Goal: Task Accomplishment & Management: Use online tool/utility

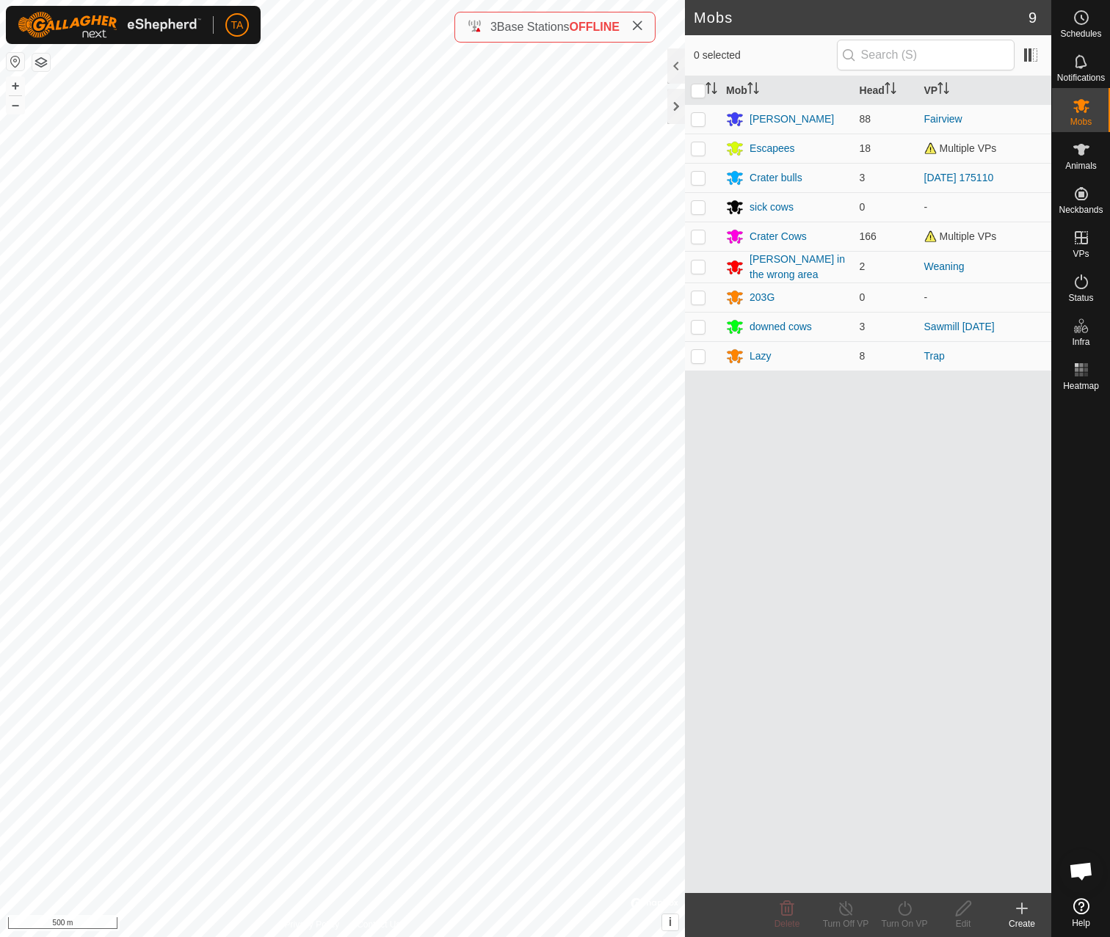
click at [42, 57] on button "button" at bounding box center [41, 63] width 18 height 18
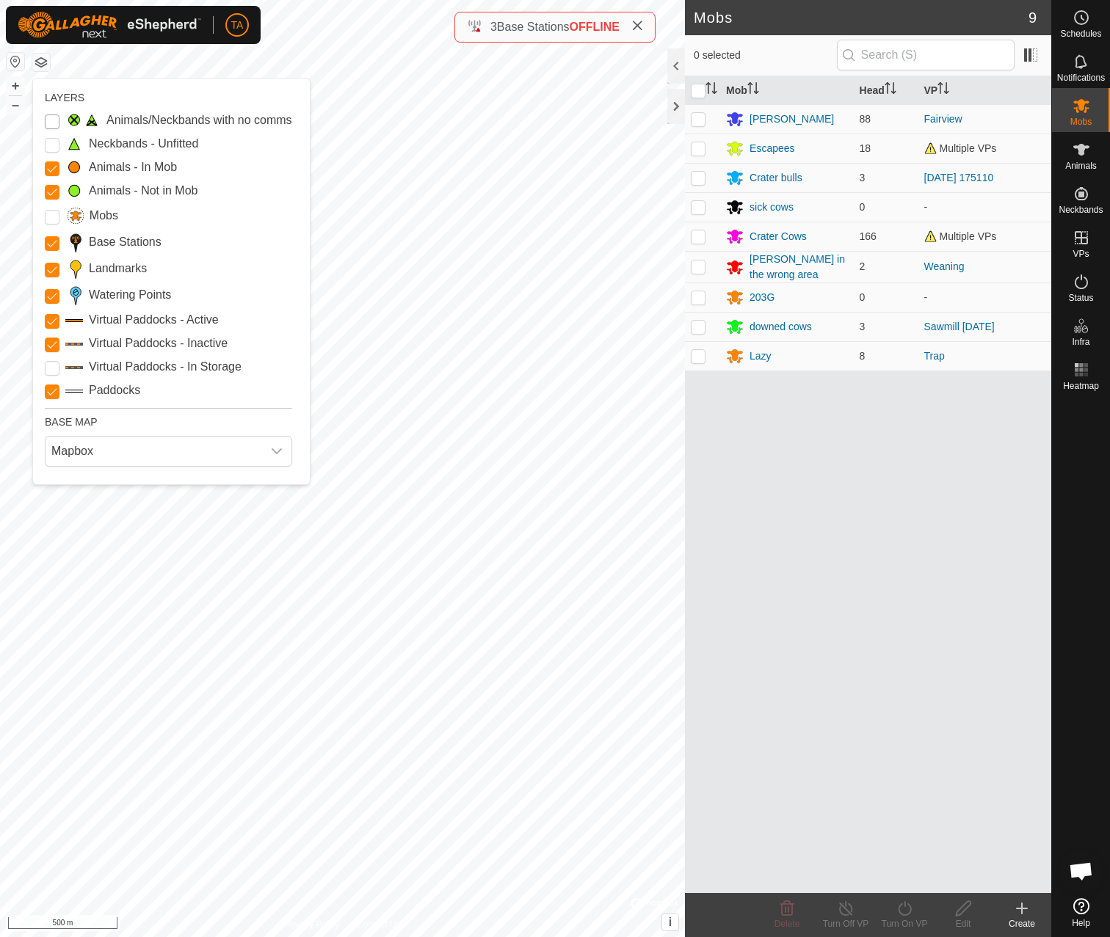
click at [49, 120] on Issue "Animals/Neckbands with no comms" at bounding box center [52, 121] width 15 height 15
click at [49, 338] on Inactive "Virtual Paddocks - Inactive" at bounding box center [52, 345] width 15 height 15
click at [159, 311] on body "TA Schedules Notifications Mobs Animals Neckbands VPs Status Infra Heatmap Help…" at bounding box center [555, 468] width 1110 height 937
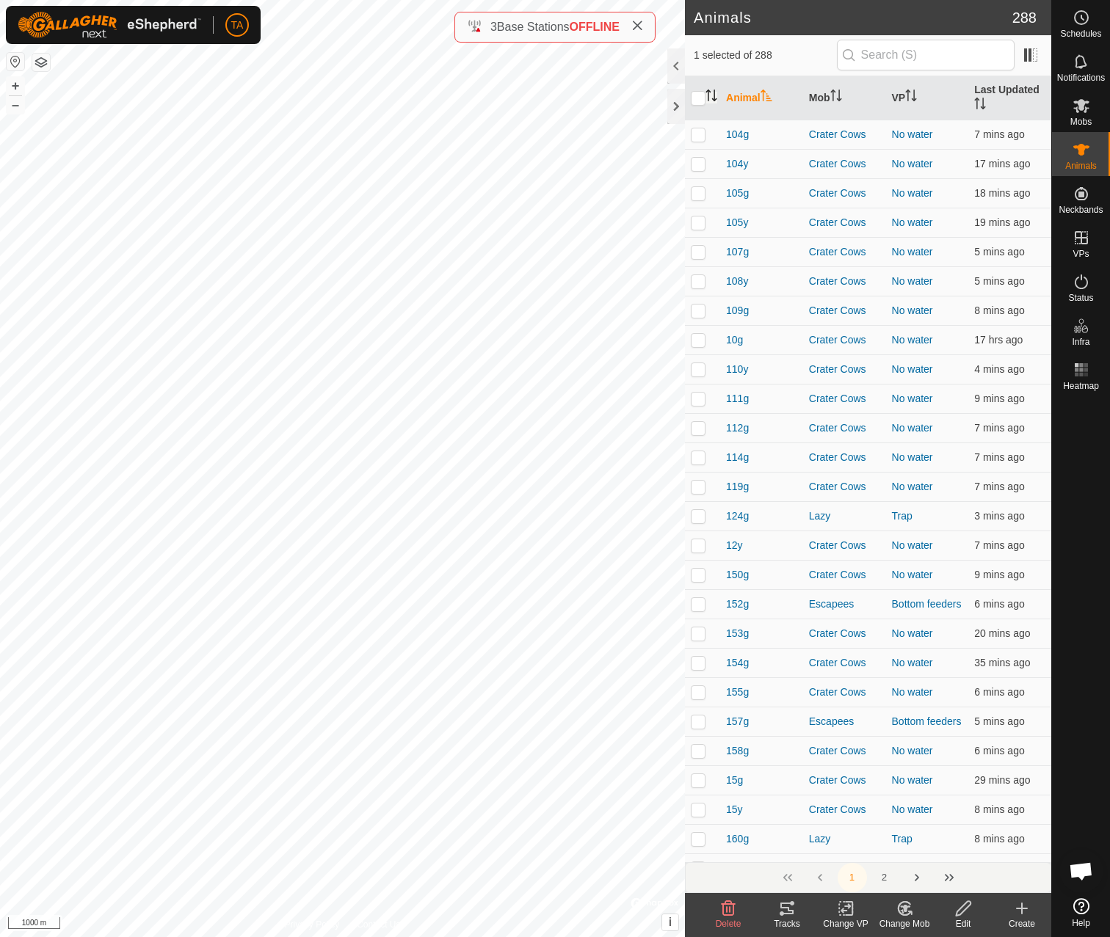
click at [717, 93] on icon "Activate to sort" at bounding box center [711, 96] width 12 height 12
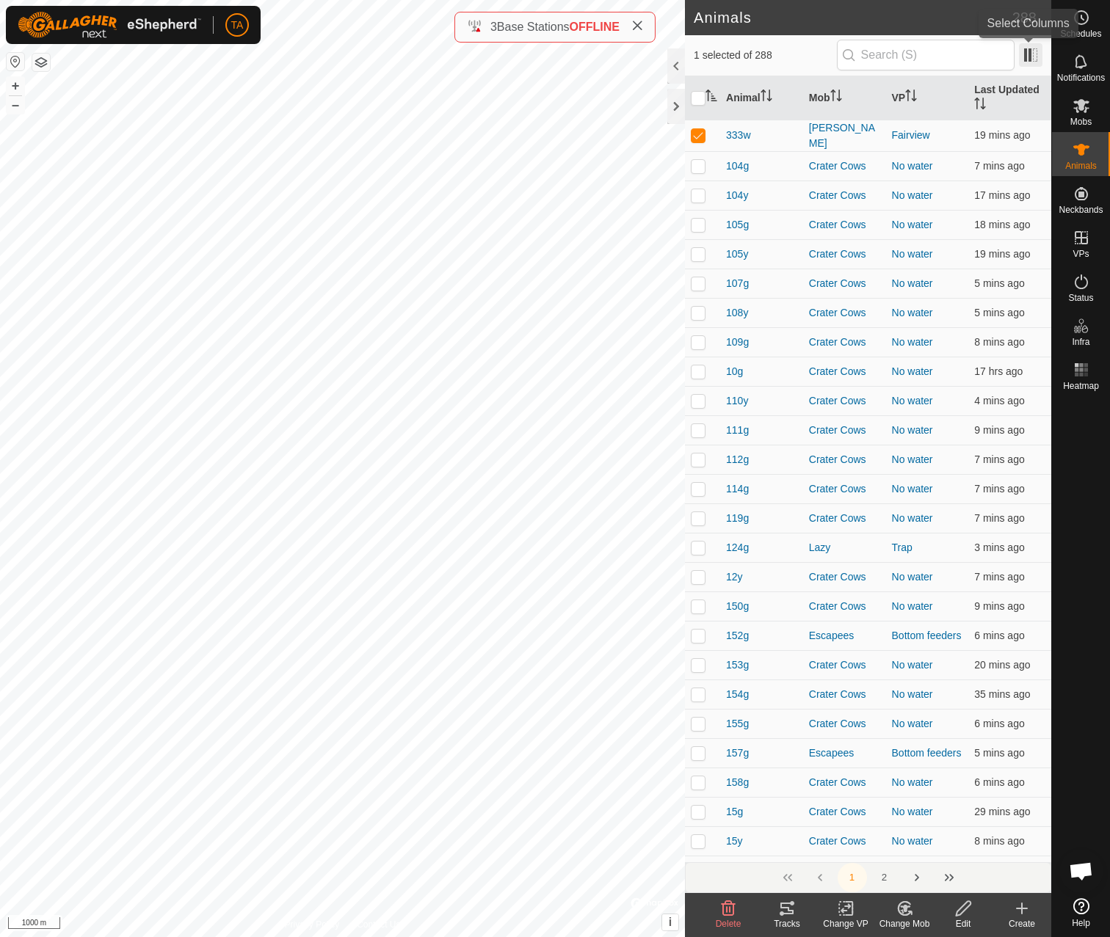
click at [1023, 59] on span at bounding box center [1030, 54] width 23 height 23
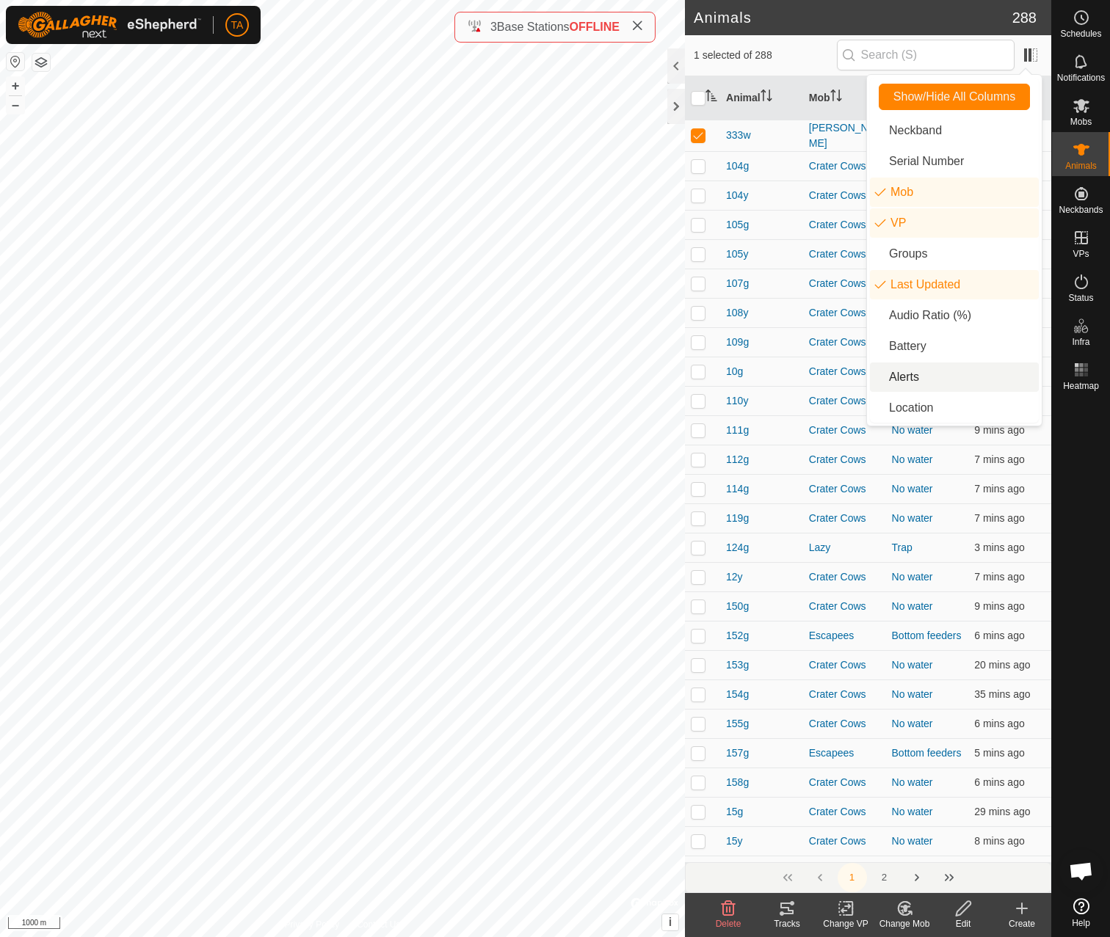
click at [928, 392] on ul "Neckband Serial Number Mob VP Groups Last Updated Audio Ratio (%) Battery Alert…" at bounding box center [954, 269] width 169 height 307
click at [927, 407] on li "Location" at bounding box center [954, 407] width 169 height 29
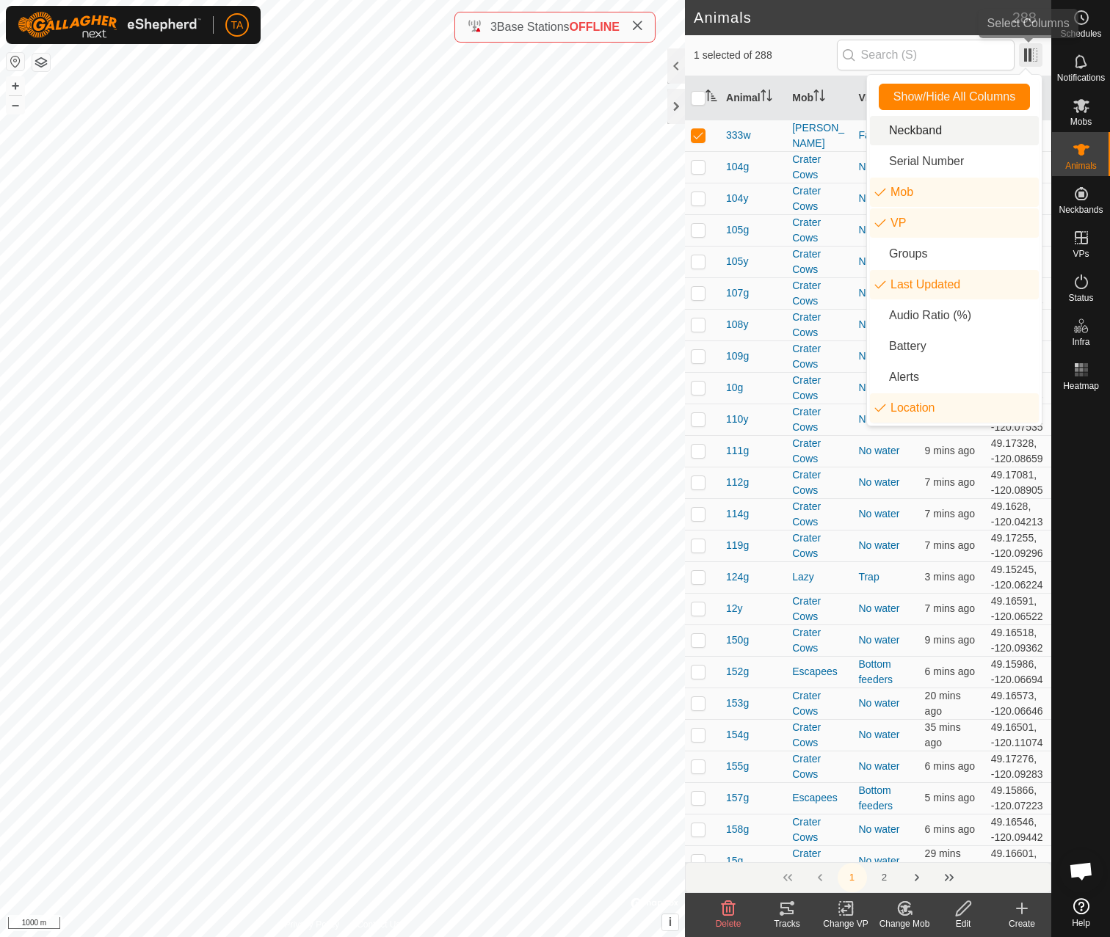
click at [1036, 62] on span at bounding box center [1030, 54] width 23 height 23
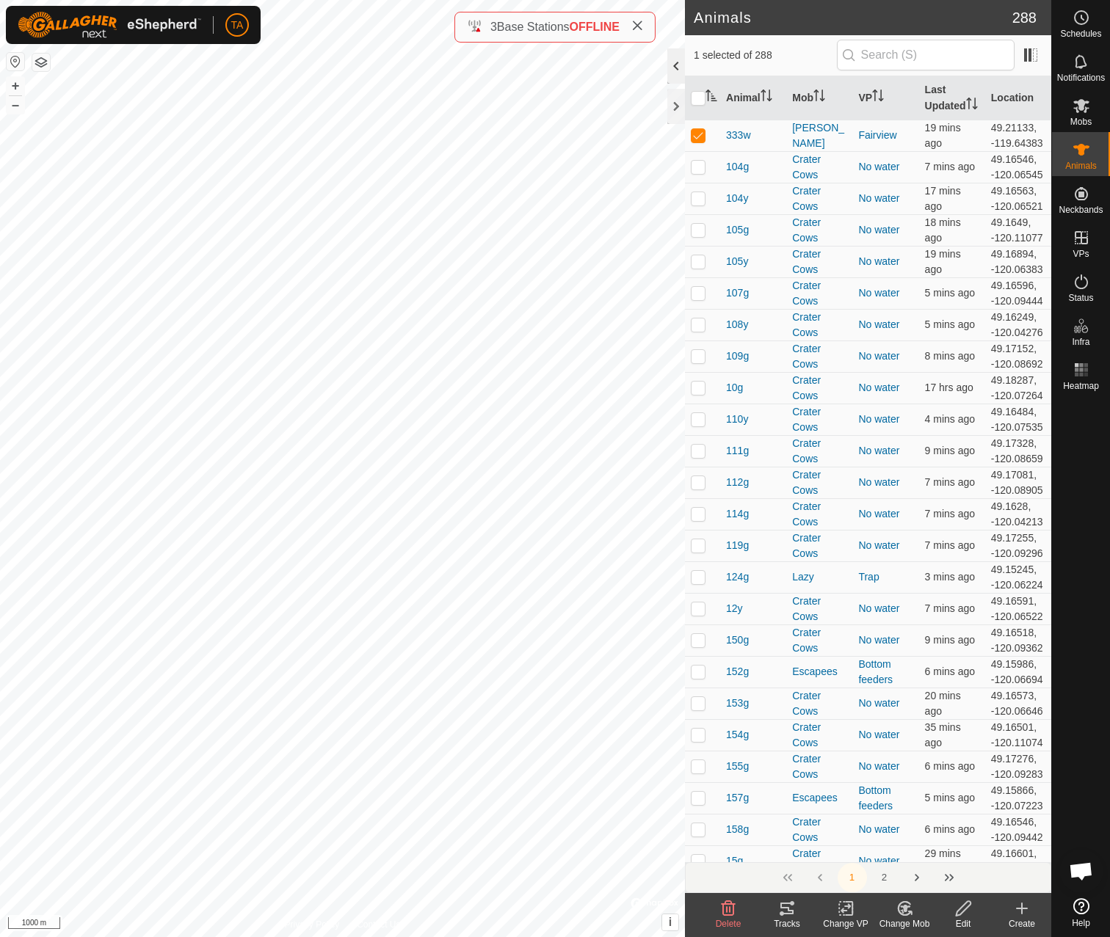
click at [672, 64] on div at bounding box center [676, 65] width 18 height 35
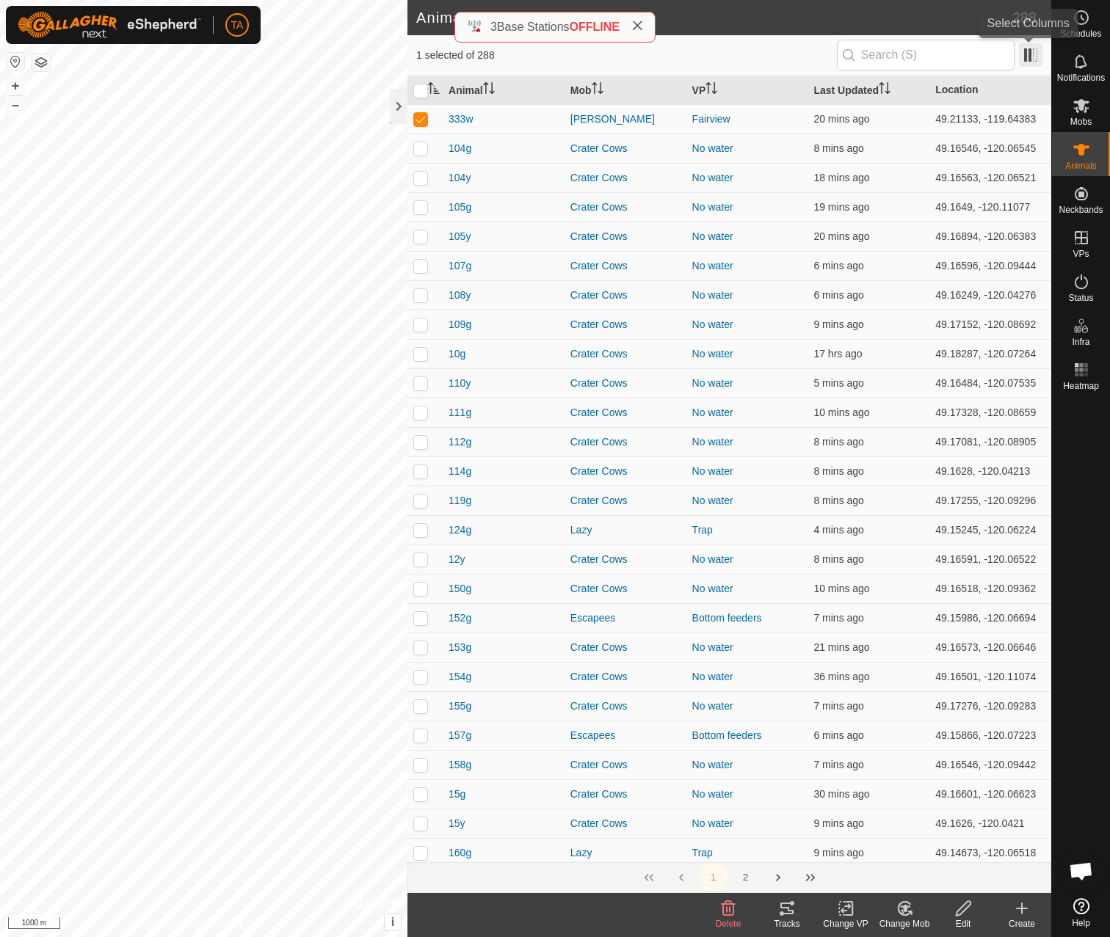
click at [1031, 45] on span at bounding box center [1030, 54] width 23 height 23
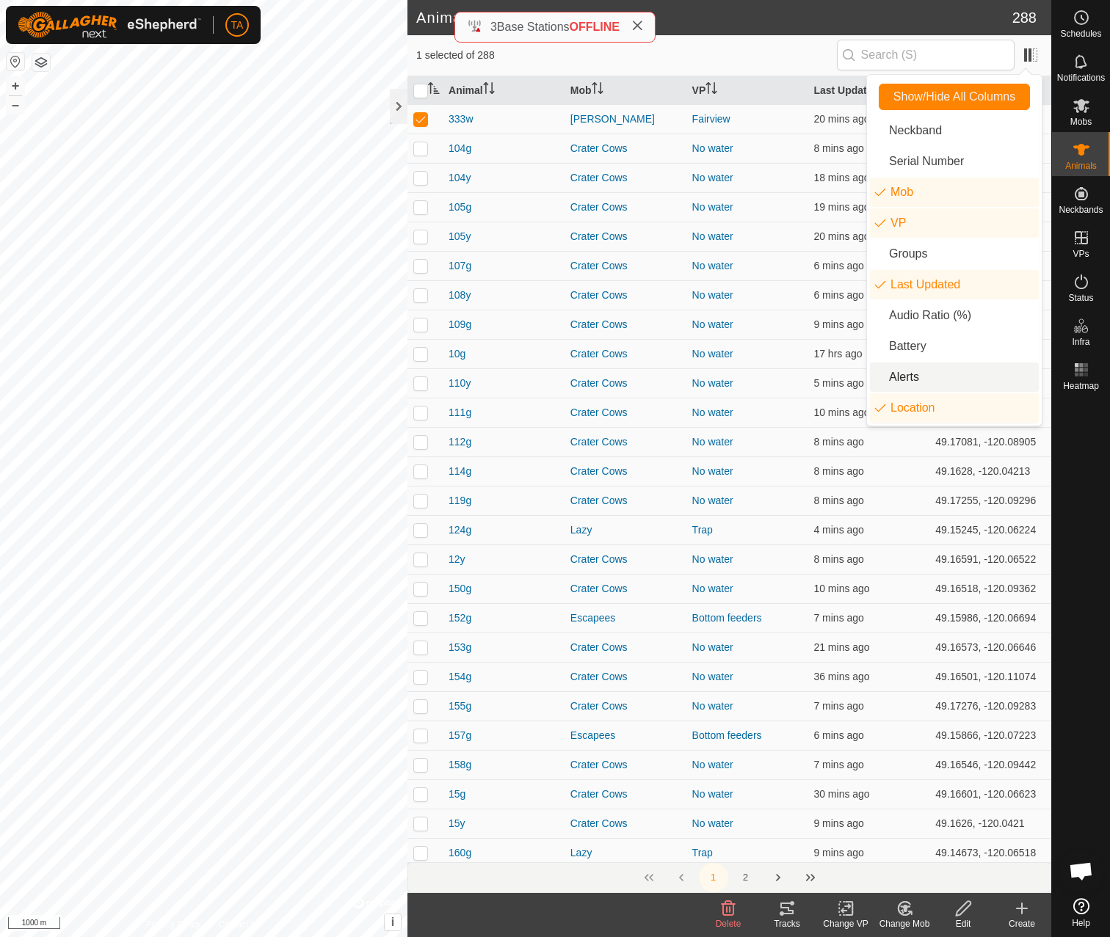
click at [924, 378] on li "Alerts" at bounding box center [954, 377] width 169 height 29
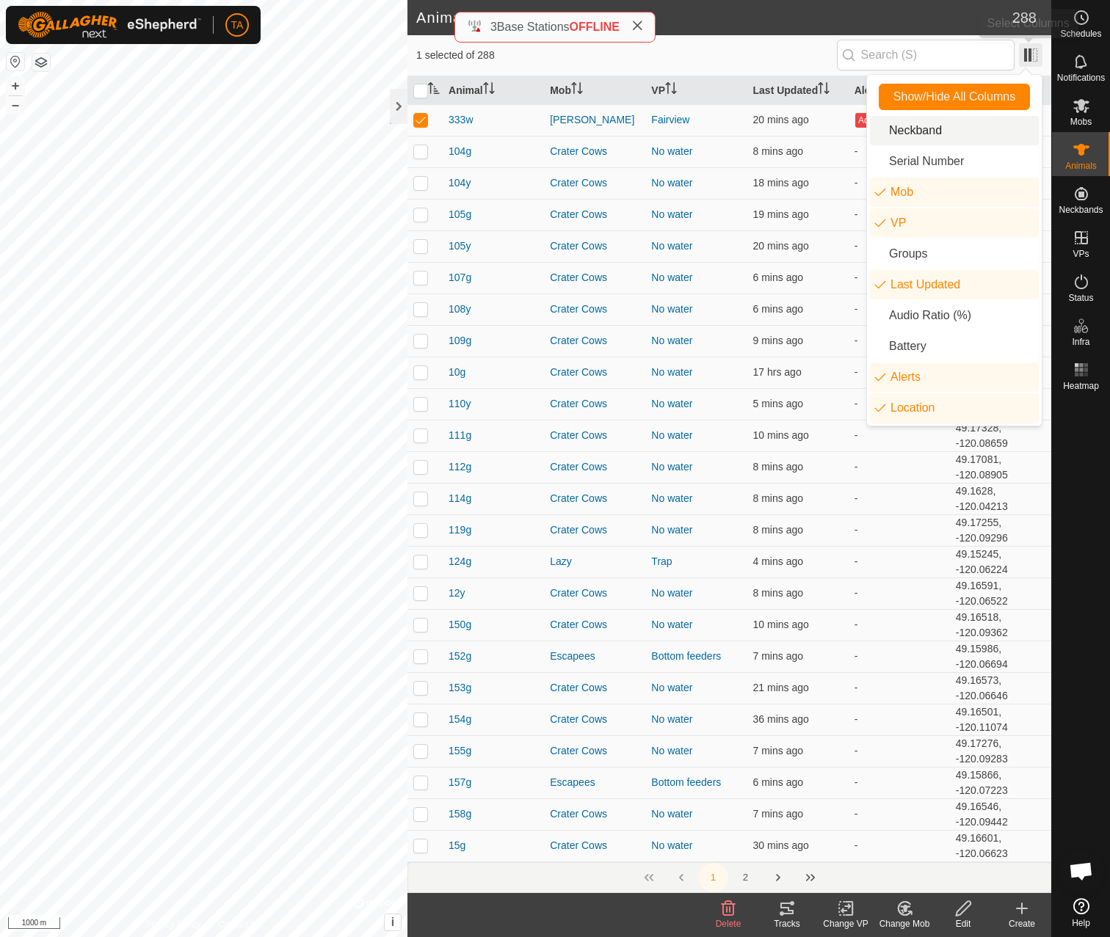
click at [1025, 52] on span at bounding box center [1030, 54] width 23 height 23
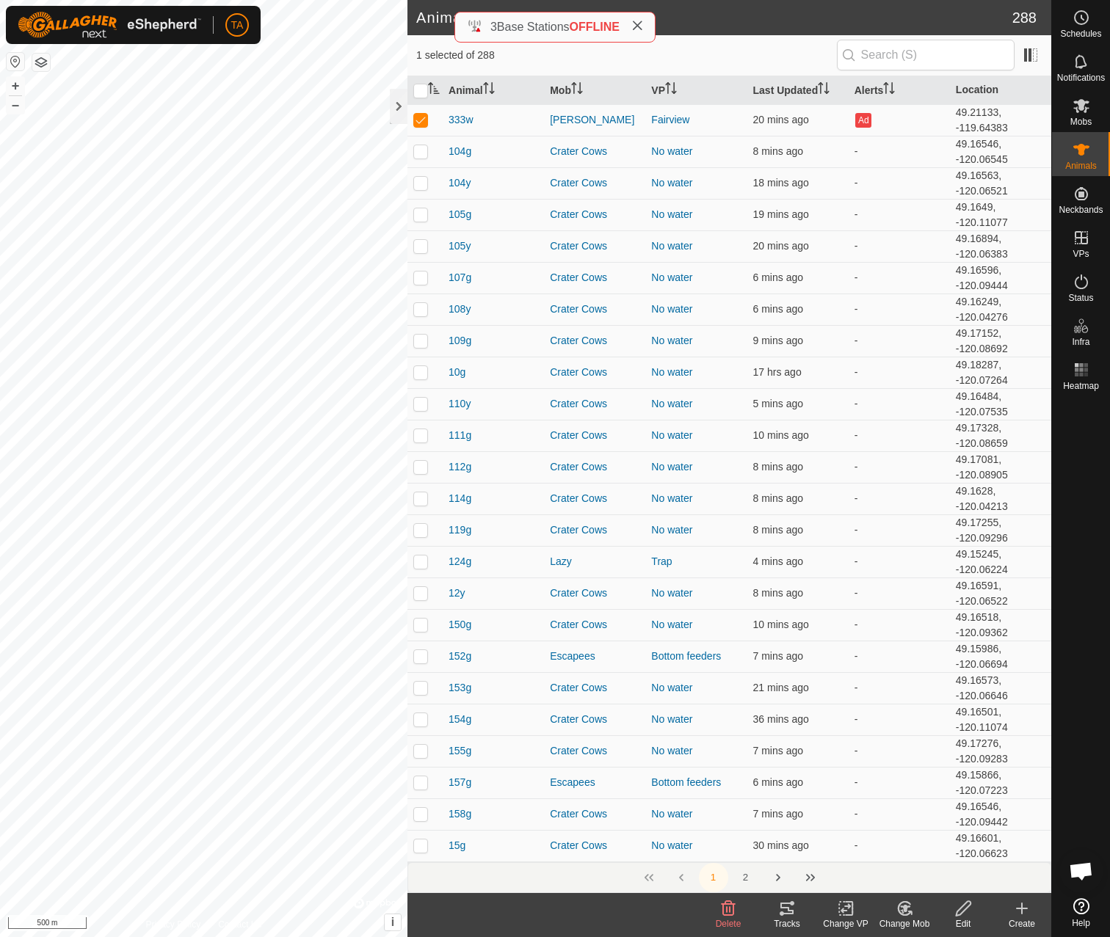
click at [782, 908] on icon at bounding box center [786, 909] width 13 height 12
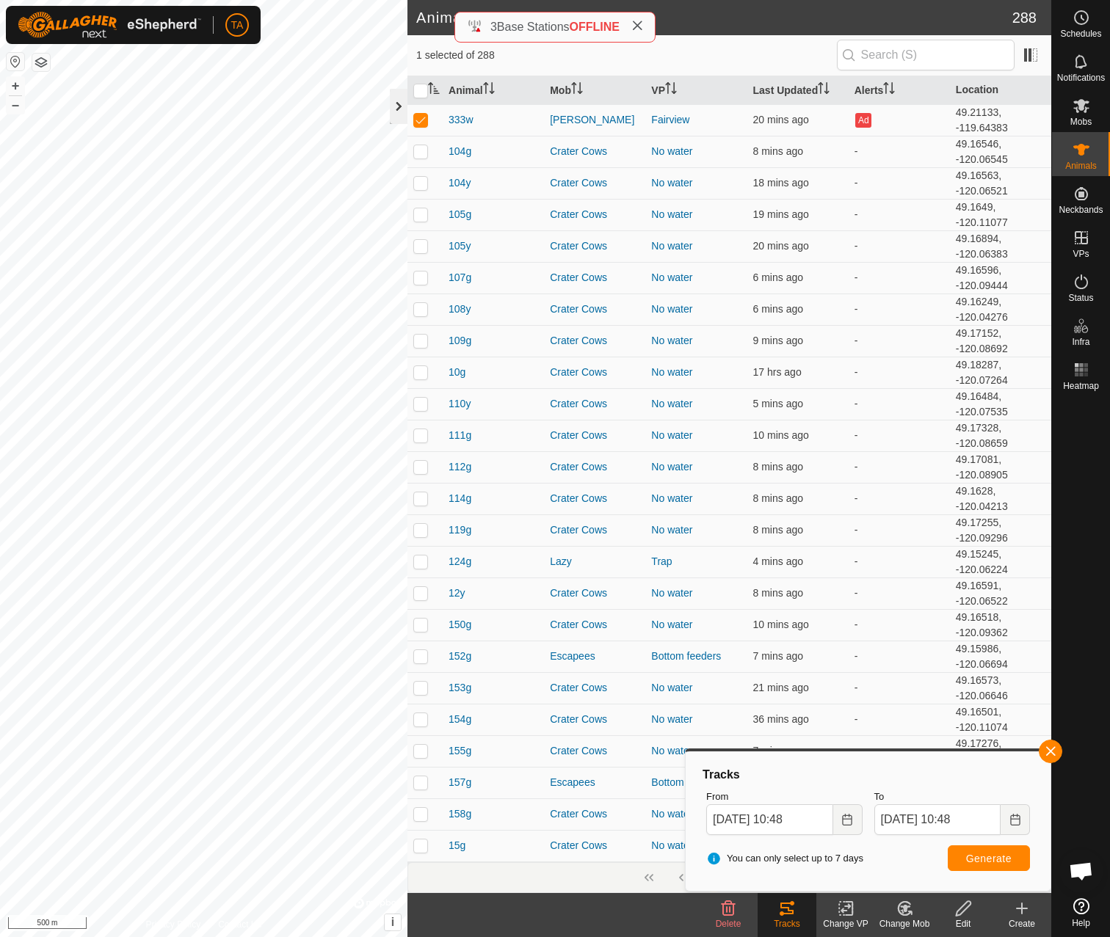
click at [392, 108] on div at bounding box center [399, 106] width 18 height 35
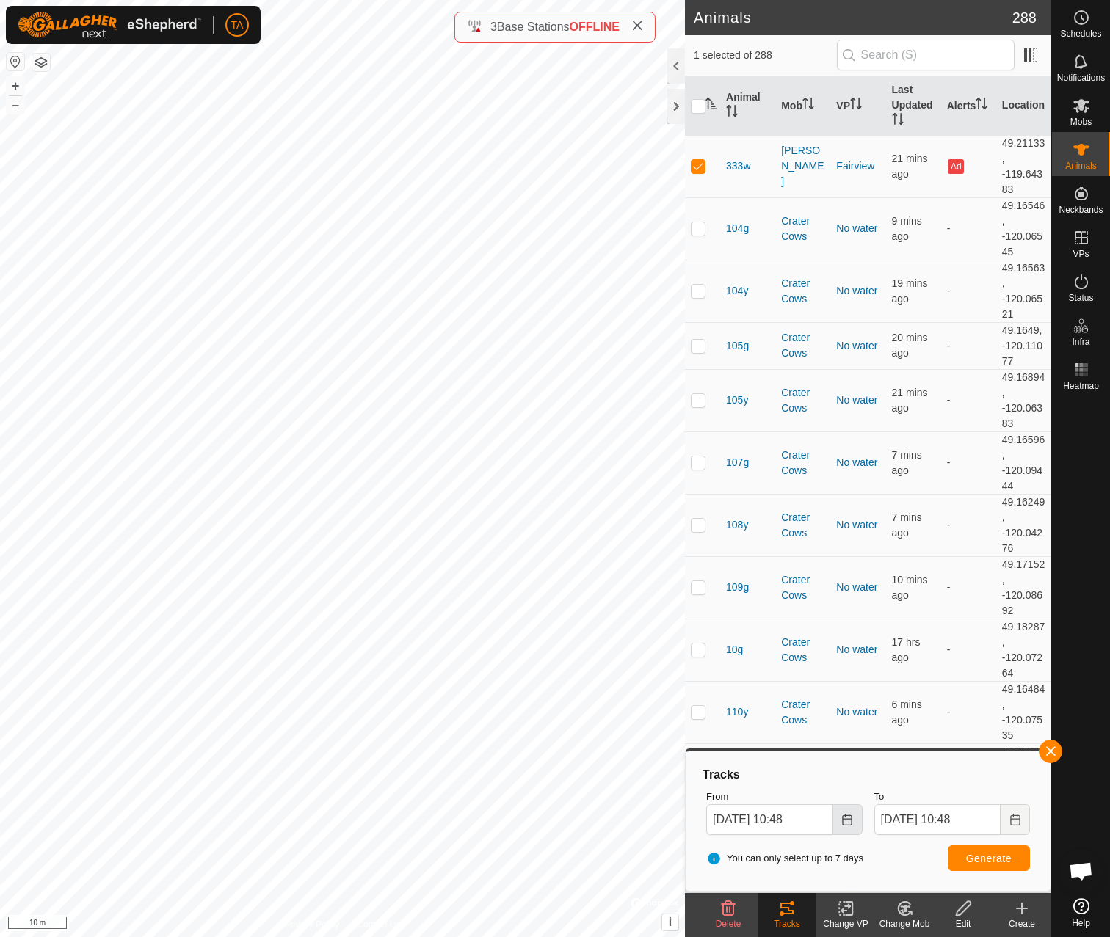
click at [848, 830] on button "Choose Date" at bounding box center [847, 819] width 29 height 31
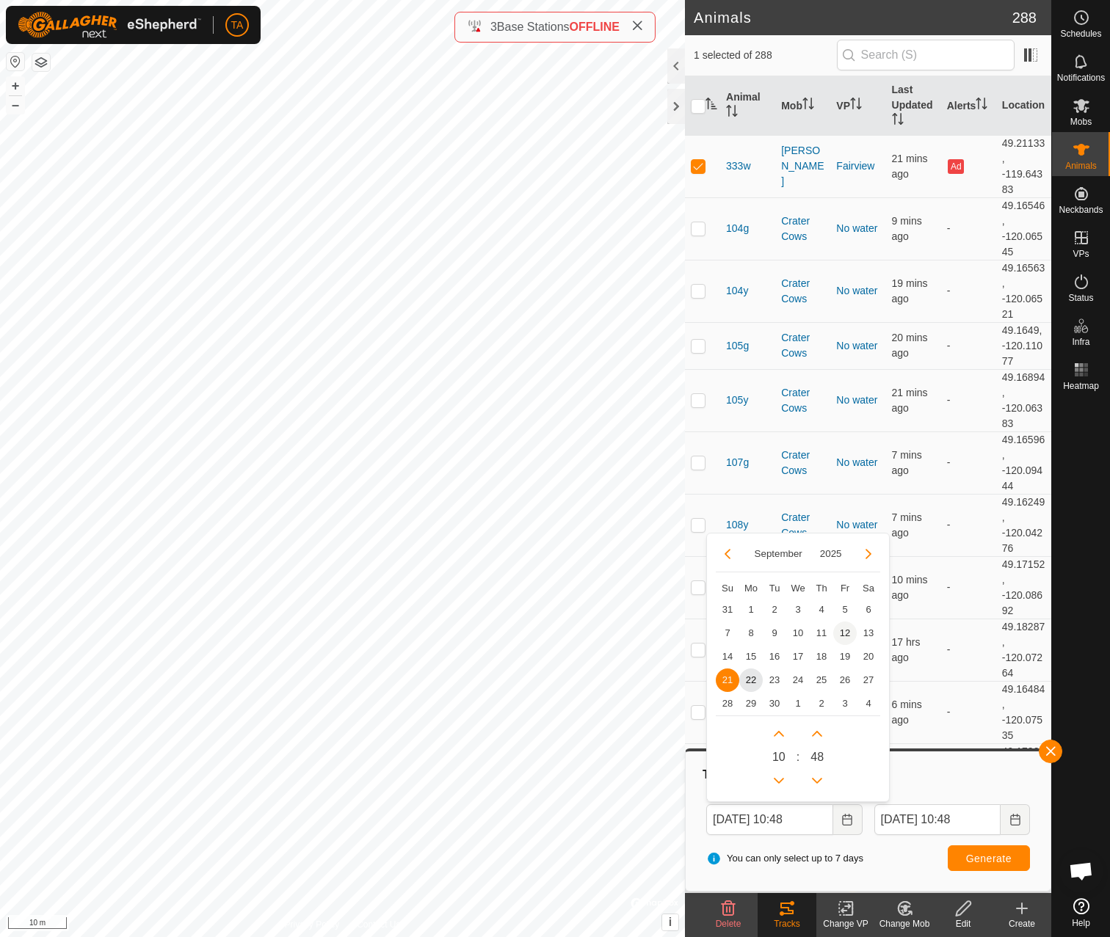
click at [846, 629] on span "12" at bounding box center [844, 633] width 23 height 23
type input "[DATE] 10:48"
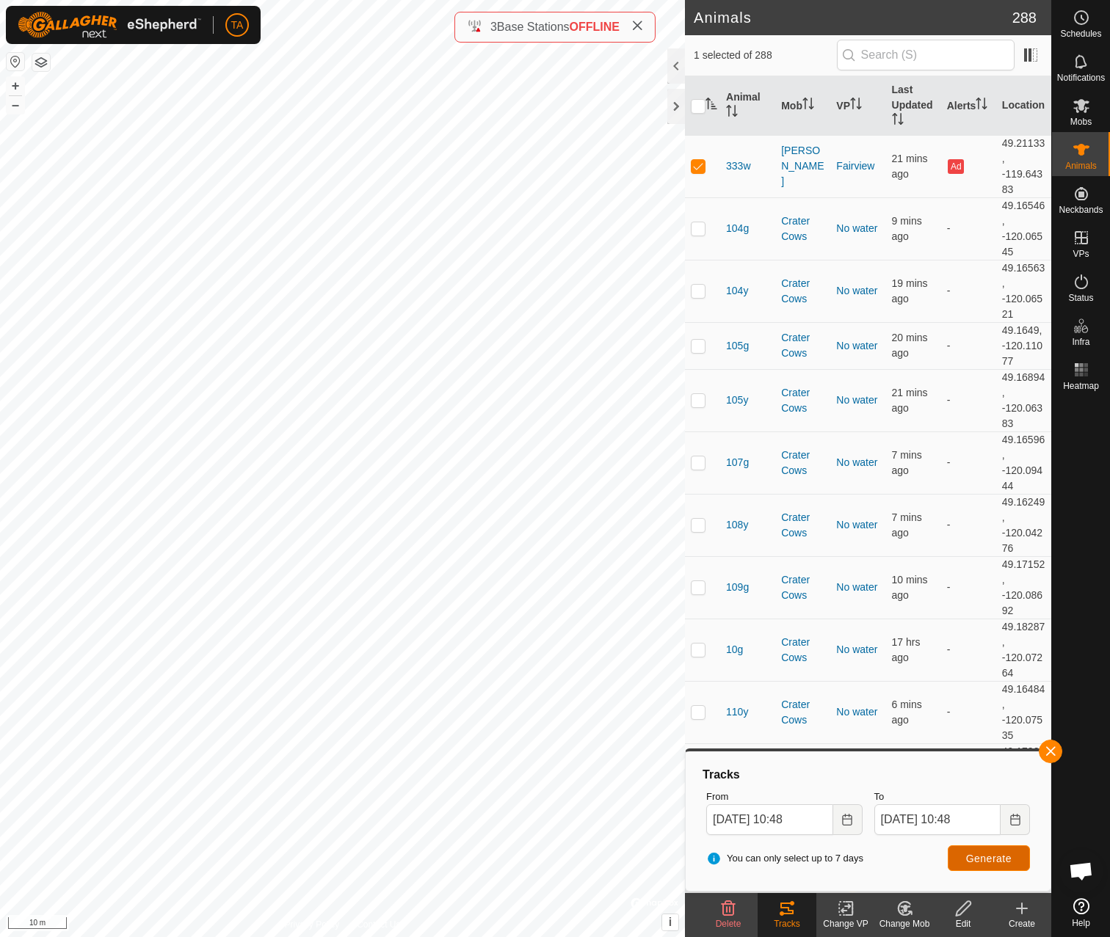
click at [984, 859] on span "Generate" at bounding box center [989, 859] width 46 height 12
click at [852, 823] on icon "Choose Date" at bounding box center [847, 820] width 12 height 12
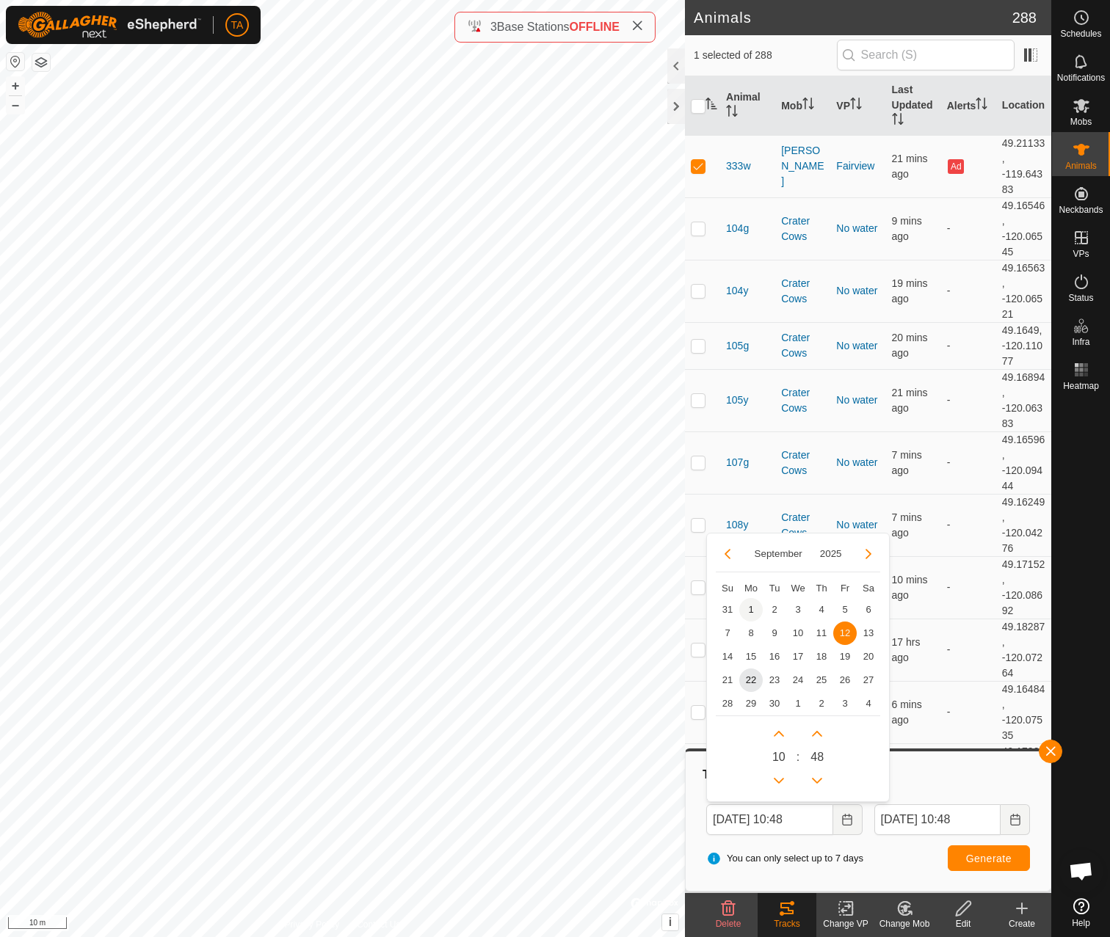
click at [752, 613] on span "1" at bounding box center [750, 609] width 23 height 23
type input "[DATE] 10:48"
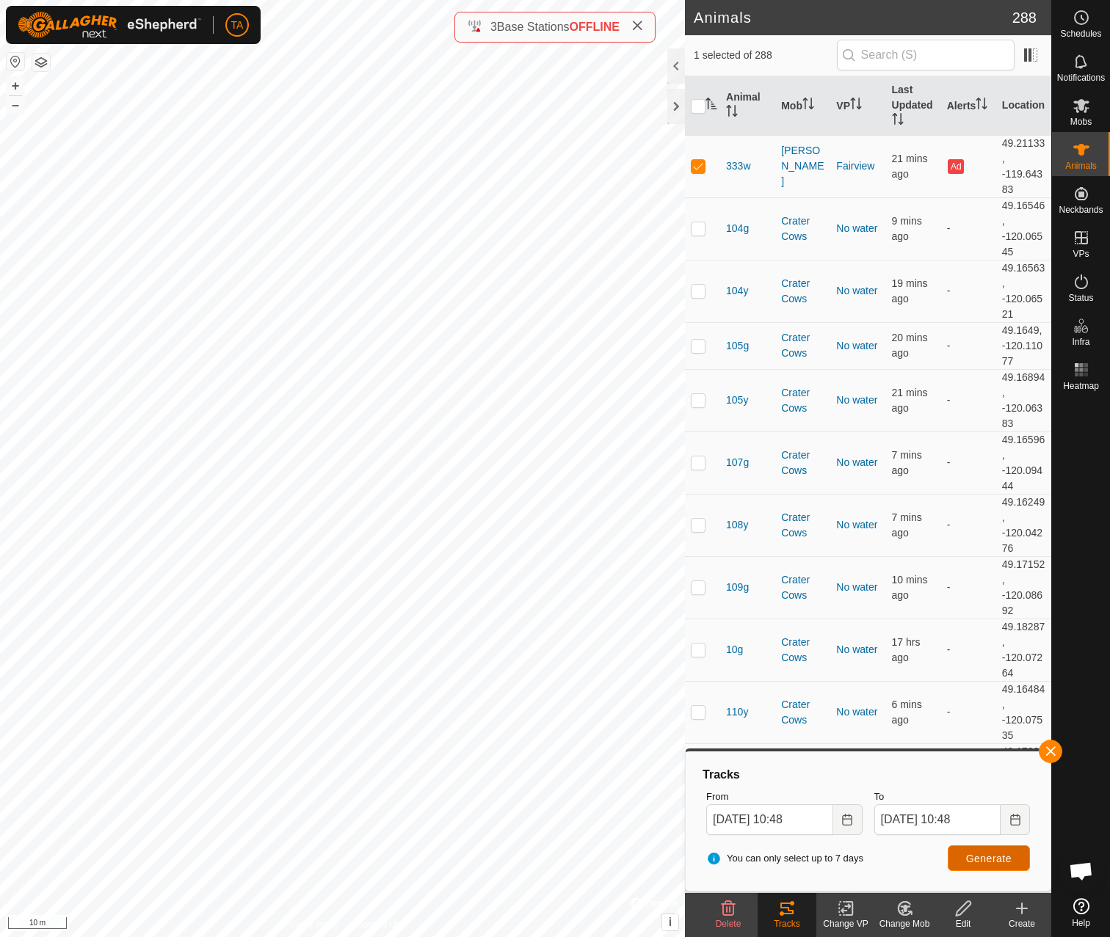
click at [983, 866] on button "Generate" at bounding box center [988, 858] width 82 height 26
click at [848, 826] on button "Choose Date" at bounding box center [847, 819] width 29 height 31
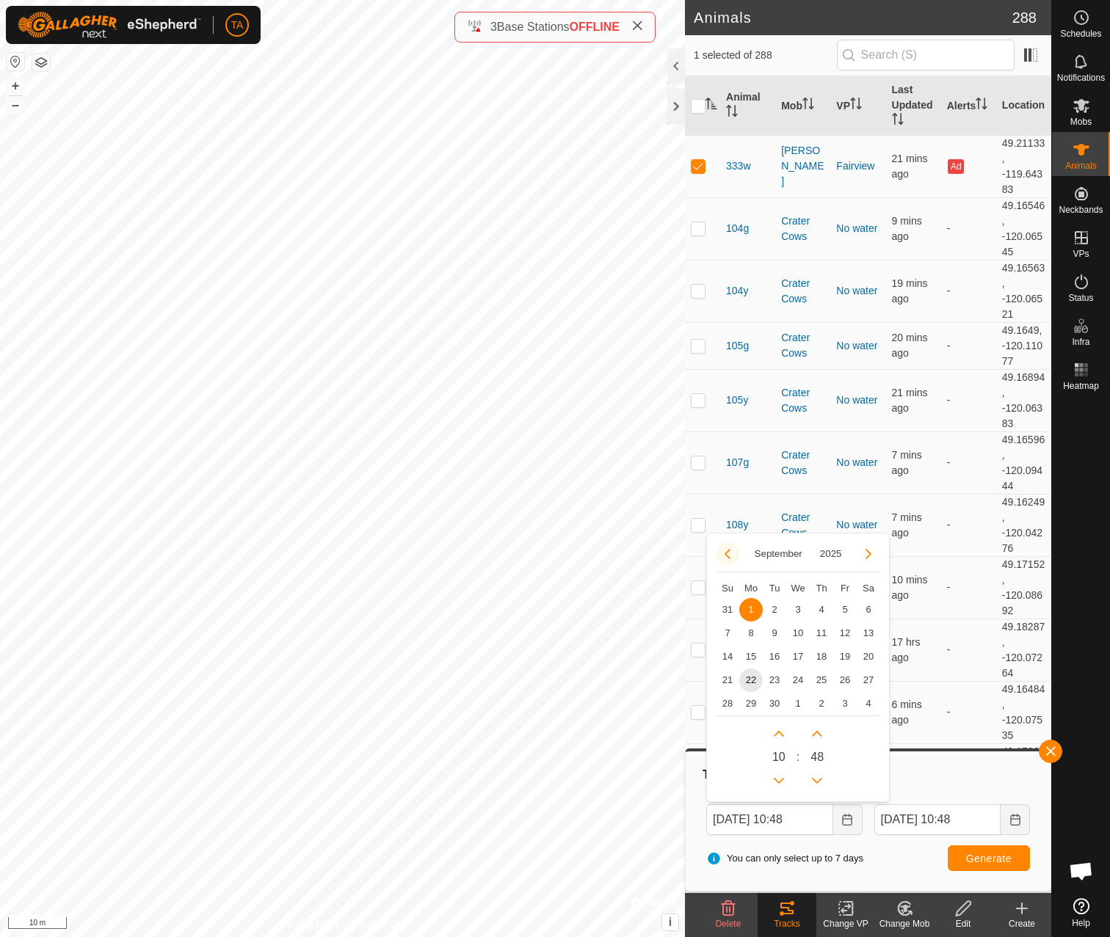
click at [729, 558] on button "Previous Month" at bounding box center [727, 553] width 23 height 23
click at [841, 706] on span "29" at bounding box center [844, 703] width 23 height 23
type input "[DATE] 10:48"
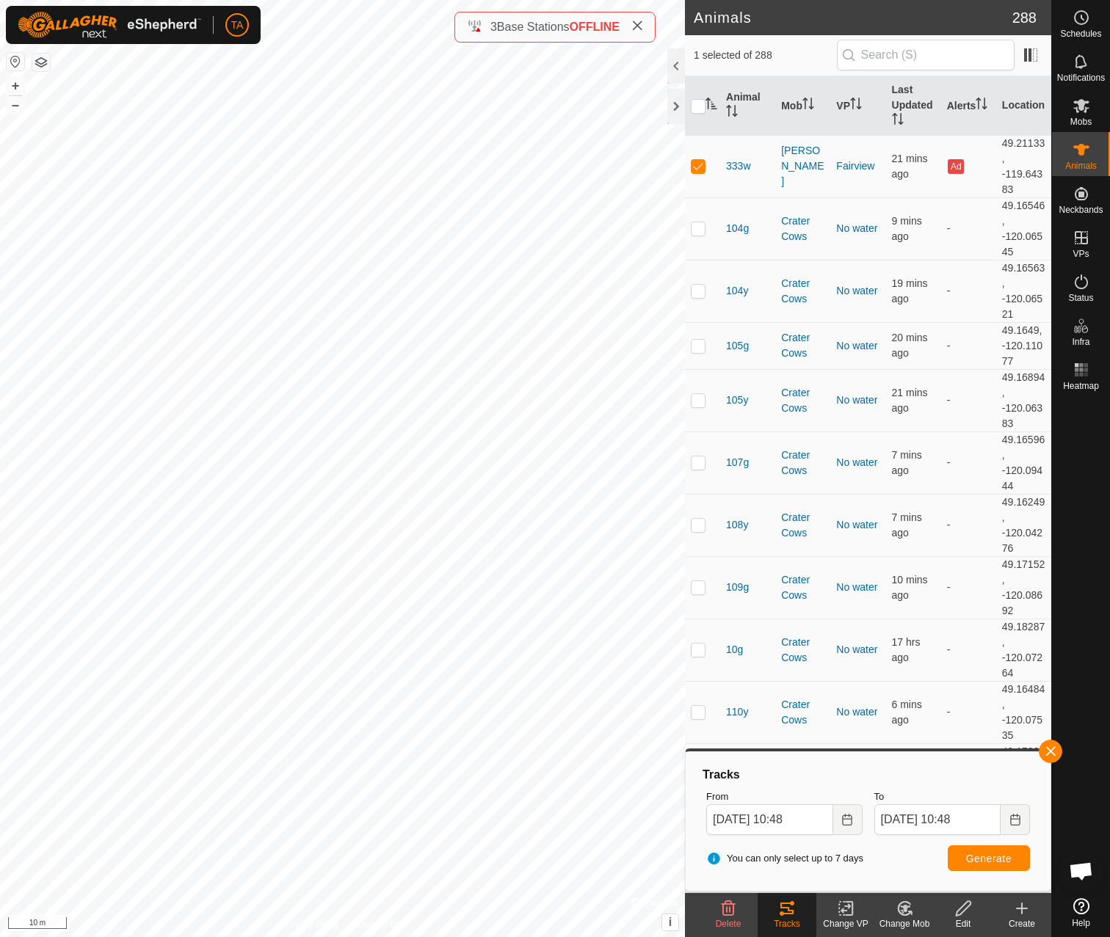
click at [1013, 873] on div "You can only select up to 7 days Generate" at bounding box center [867, 858] width 335 height 35
click at [1009, 867] on button "Generate" at bounding box center [988, 858] width 82 height 26
click at [852, 823] on icon "Choose Date" at bounding box center [847, 820] width 12 height 12
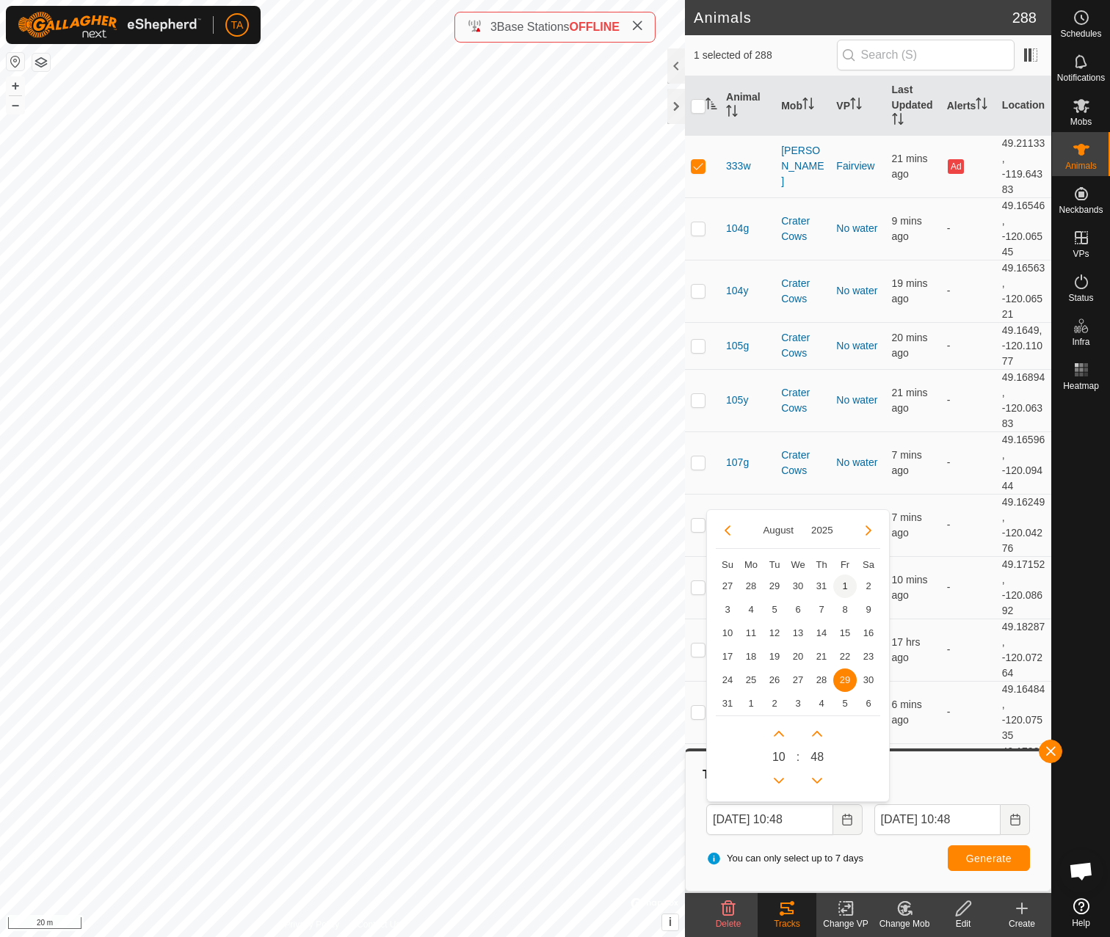
click at [843, 586] on span "1" at bounding box center [844, 586] width 23 height 23
type input "[DATE] 10:48"
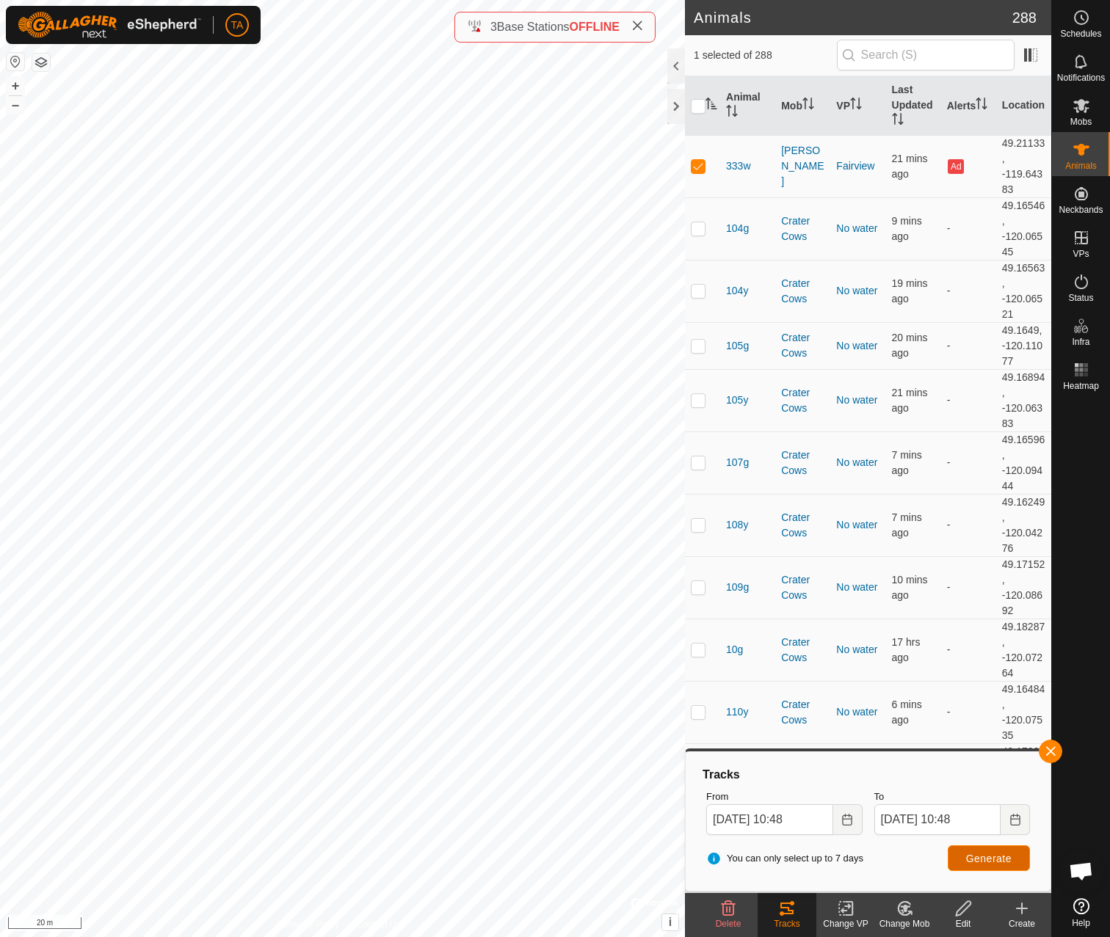
click at [996, 865] on button "Generate" at bounding box center [988, 858] width 82 height 26
click at [1052, 749] on button "button" at bounding box center [1049, 751] width 23 height 23
